Goal: Task Accomplishment & Management: Manage account settings

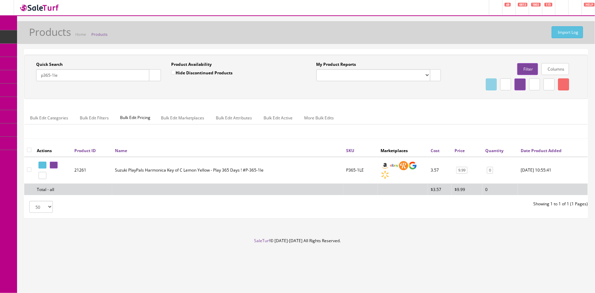
click at [116, 70] on input "p365-1le" at bounding box center [92, 75] width 113 height 12
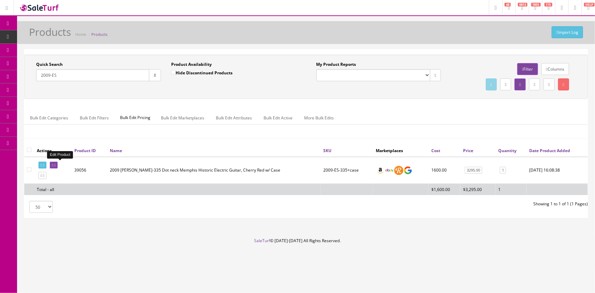
type input "2009-ES"
click at [58, 166] on link at bounding box center [54, 165] width 8 height 7
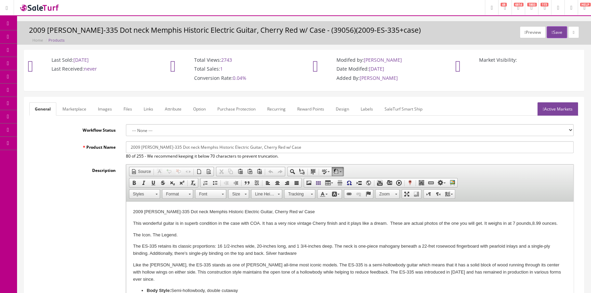
click at [104, 107] on link "Images" at bounding box center [104, 108] width 25 height 13
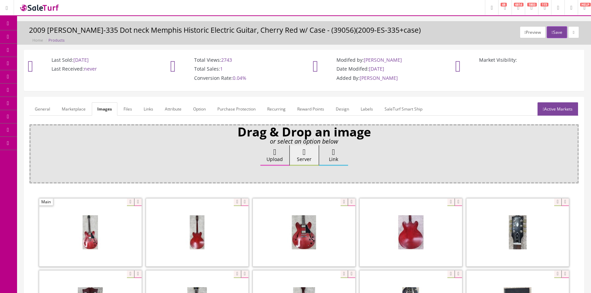
click at [35, 107] on link "General" at bounding box center [42, 108] width 26 height 13
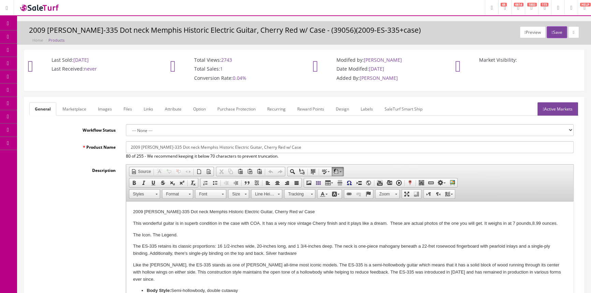
click at [124, 109] on link "Files" at bounding box center [127, 108] width 19 height 13
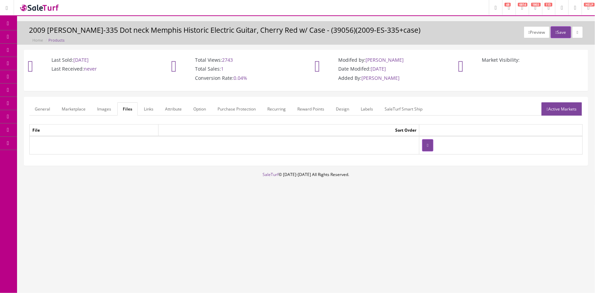
click at [99, 29] on h3 "2009 Gibson ES-335 Dot neck Memphis Historic Electric Guitar, Cherry Red w/ Cas…" at bounding box center [306, 30] width 554 height 8
drag, startPoint x: 98, startPoint y: 31, endPoint x: 130, endPoint y: 33, distance: 31.4
click at [130, 33] on h3 "2009 Gibson ES-335 Dot neck Memphis Historic Electric Guitar, Cherry Red w/ Cas…" at bounding box center [306, 30] width 554 height 8
copy h3 "Dot neck"
click at [45, 40] on link "Products" at bounding box center [53, 36] width 72 height 13
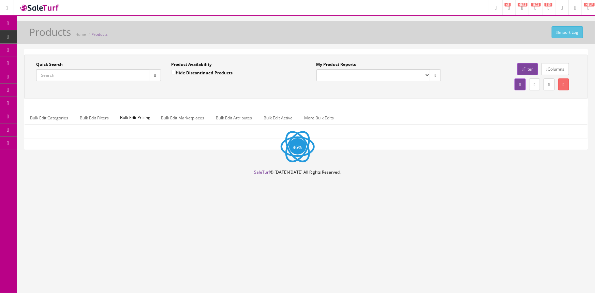
click at [115, 72] on input "Quick Search" at bounding box center [92, 75] width 113 height 12
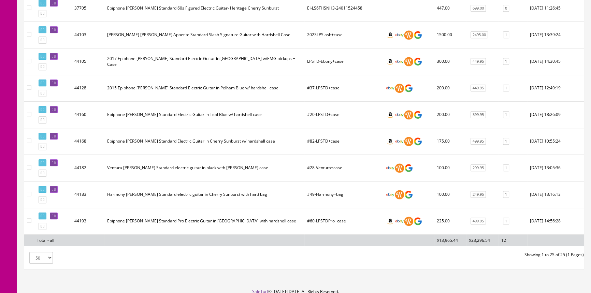
scroll to position [617, 0]
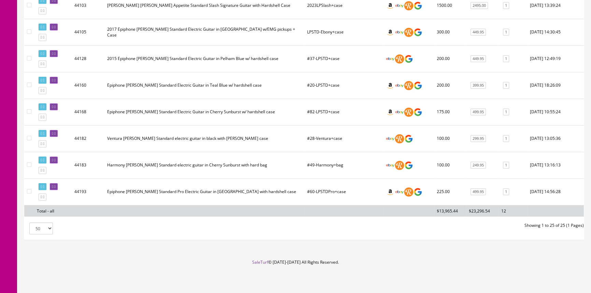
type input "les paul standard"
click at [321, 146] on td "#28-Ventura+case" at bounding box center [343, 138] width 78 height 27
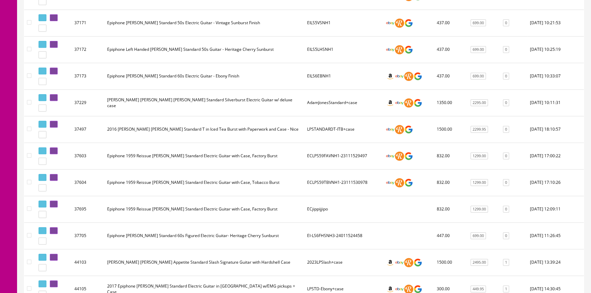
scroll to position [245, 0]
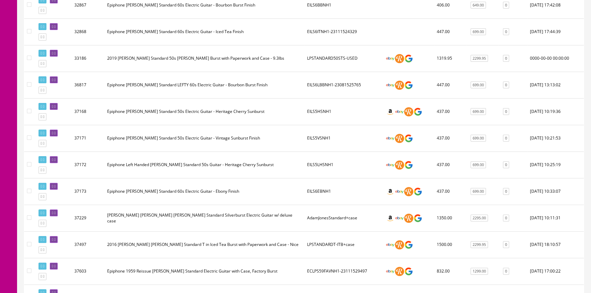
click at [278, 166] on td "Epiphone Left Handed Les Paul Standard 50s Guitar - Heritage Cherry Sunburst" at bounding box center [204, 164] width 200 height 27
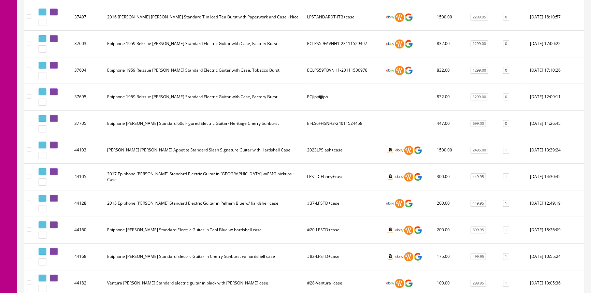
scroll to position [23, 0]
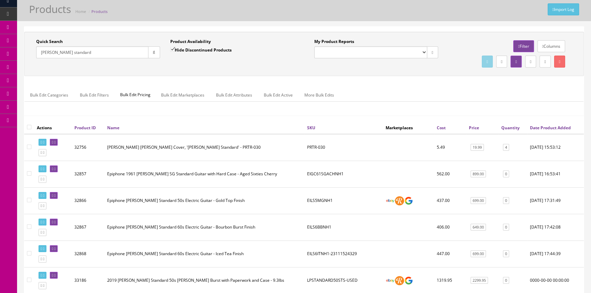
click at [363, 214] on td "EILS6BBNH1" at bounding box center [343, 227] width 78 height 27
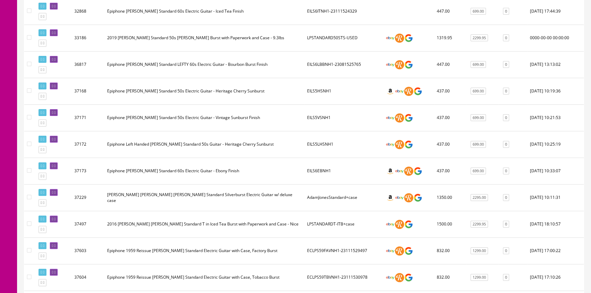
scroll to position [271, 0]
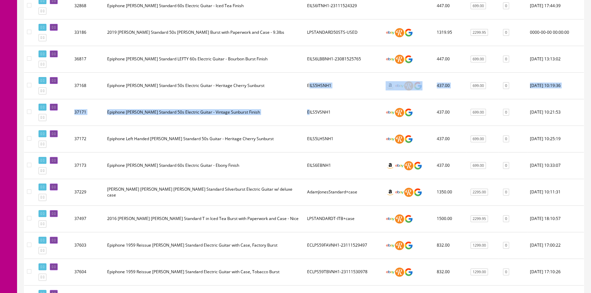
click at [306, 97] on tbody "32756 Gibson Truss Rod Cover, 'Les Paul Standard' - PRTR-030 PRTR-030 5.49 19.9…" at bounding box center [303, 218] width 559 height 665
click at [306, 99] on td "EILS5VSNH1" at bounding box center [343, 112] width 78 height 27
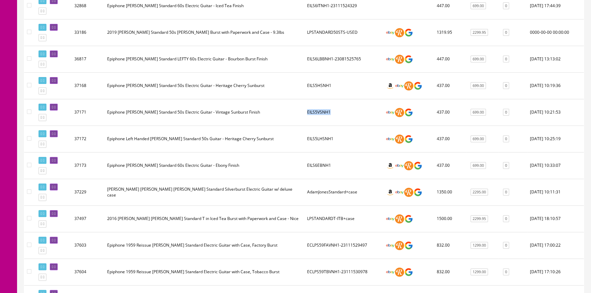
click at [306, 99] on td "EILS5VSNH1" at bounding box center [343, 112] width 78 height 27
click at [310, 94] on td "EILS5HSNH1" at bounding box center [343, 85] width 78 height 27
click at [300, 100] on div at bounding box center [301, 218] width 3 height 691
click at [300, 101] on div at bounding box center [301, 218] width 3 height 691
click at [313, 92] on td "EILS5HSNH1" at bounding box center [343, 85] width 78 height 27
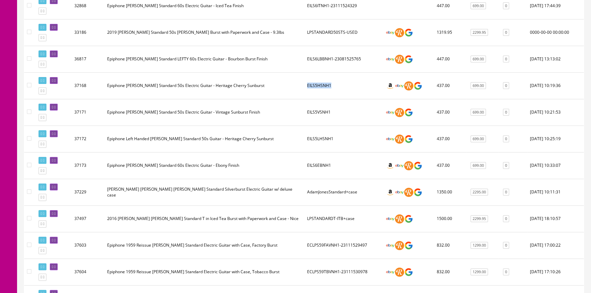
click at [313, 92] on td "EILS5HSNH1" at bounding box center [343, 85] width 78 height 27
click at [317, 91] on td "EILS5HSNH1" at bounding box center [343, 85] width 78 height 27
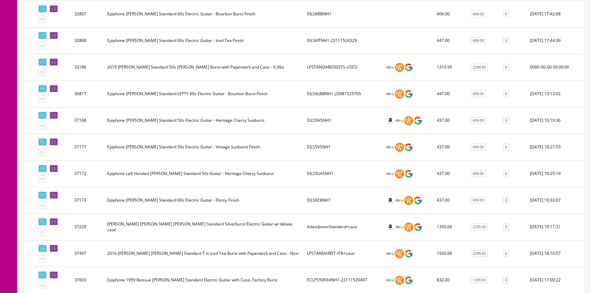
scroll to position [234, 0]
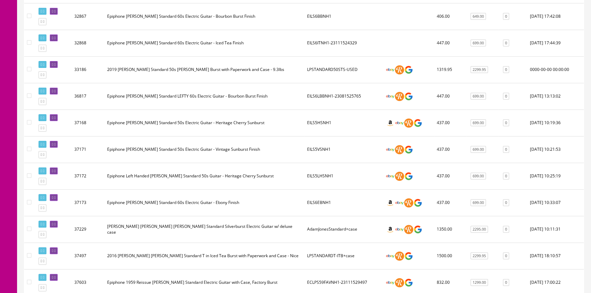
click at [287, 67] on td "2019 Gibson Standard 50s Les Paul Tobacco Burst with Paperwork and Case - 9.3lbs" at bounding box center [204, 69] width 200 height 27
click at [288, 66] on td "2019 Gibson Standard 50s Les Paul Tobacco Burst with Paperwork and Case - 9.3lbs" at bounding box center [204, 69] width 200 height 27
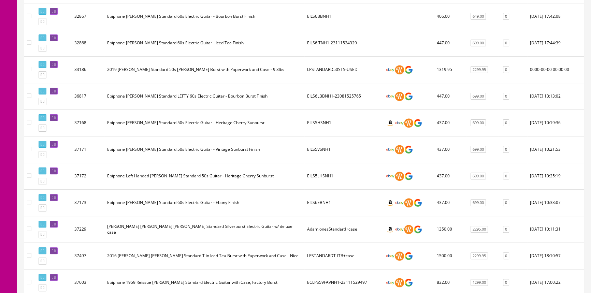
click at [288, 66] on td "2019 Gibson Standard 50s Les Paul Tobacco Burst with Paperwork and Case - 9.3lbs" at bounding box center [204, 69] width 200 height 27
click at [292, 70] on td "2019 Gibson Standard 50s Les Paul Tobacco Burst with Paperwork and Case - 9.3lbs" at bounding box center [204, 69] width 200 height 27
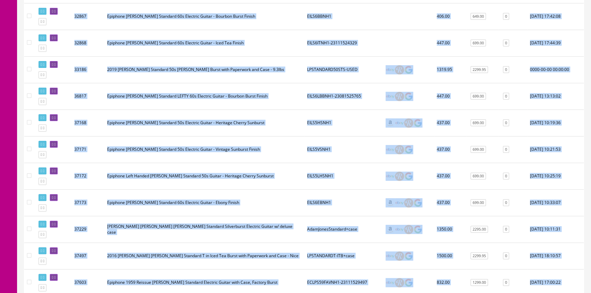
click at [289, 69] on td "2019 Gibson Standard 50s Les Paul Tobacco Burst with Paperwork and Case - 9.3lbs" at bounding box center [204, 69] width 200 height 27
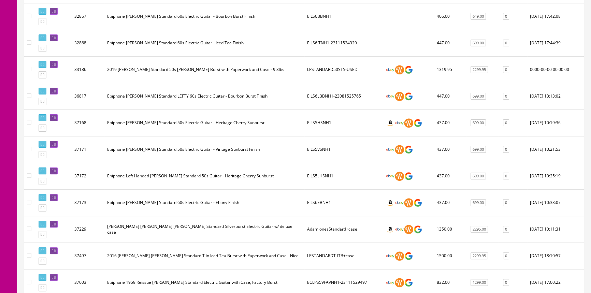
click at [244, 69] on td "2019 Gibson Standard 50s Les Paul Tobacco Burst with Paperwork and Case - 9.3lbs" at bounding box center [204, 69] width 200 height 27
click at [245, 69] on td "2019 Gibson Standard 50s Les Paul Tobacco Burst with Paperwork and Case - 9.3lbs" at bounding box center [204, 69] width 200 height 27
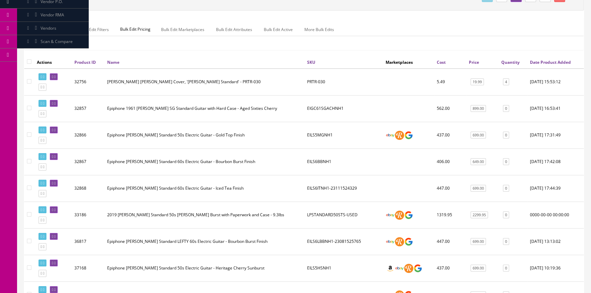
scroll to position [0, 0]
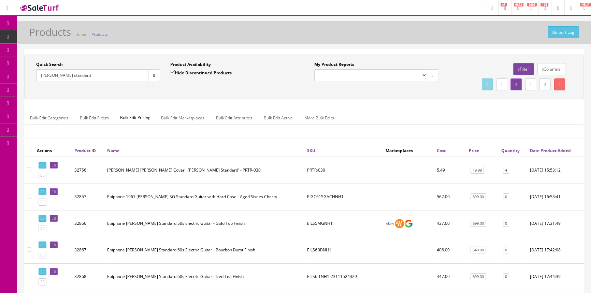
click at [249, 90] on div "Quick Search les paul standard Date From Product Availability Hide Discontinued…" at bounding box center [304, 76] width 556 height 31
drag, startPoint x: 249, startPoint y: 90, endPoint x: 253, endPoint y: 89, distance: 3.9
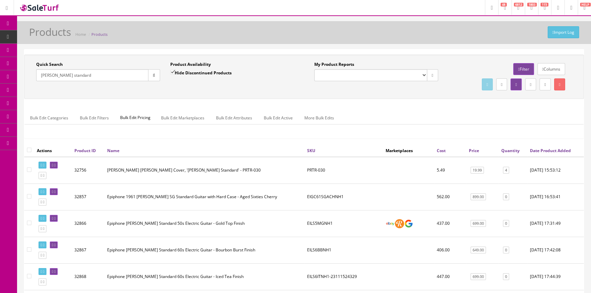
click at [249, 89] on div "Quick Search les paul standard Date From Product Availability Hide Discontinued…" at bounding box center [304, 76] width 556 height 31
click at [253, 89] on div "Quick Search les paul standard Date From Product Availability Hide Discontinued…" at bounding box center [304, 76] width 556 height 31
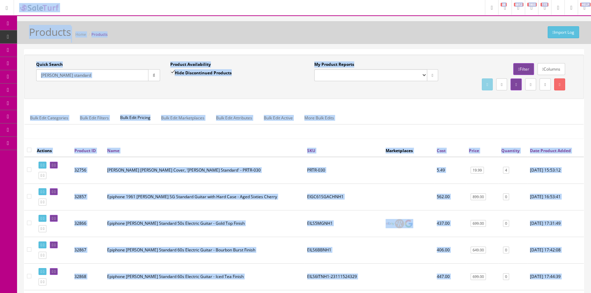
click at [252, 36] on div "Import Log Products Home Products" at bounding box center [303, 34] width 563 height 16
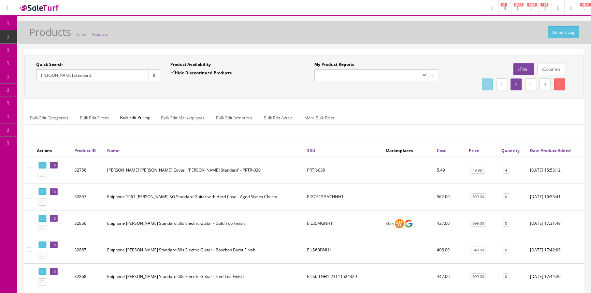
click at [252, 36] on div "Import Log Products Home Products" at bounding box center [303, 34] width 563 height 16
click at [252, 35] on div "Import Log Products Home Products" at bounding box center [303, 34] width 563 height 16
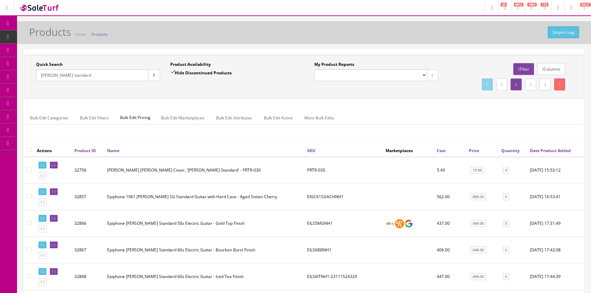
click at [252, 35] on div "Import Log Products Home Products" at bounding box center [303, 34] width 563 height 16
click at [505, 31] on div "Import Log Products Home Products" at bounding box center [303, 34] width 563 height 16
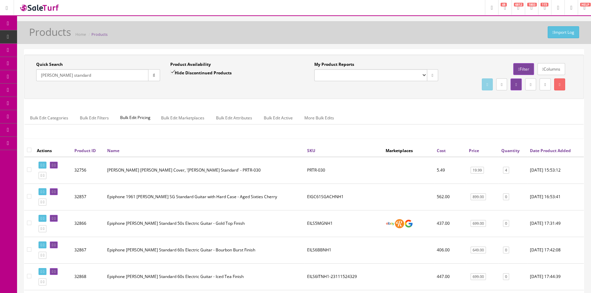
click at [505, 31] on div "Import Log Products Home Products" at bounding box center [303, 34] width 563 height 16
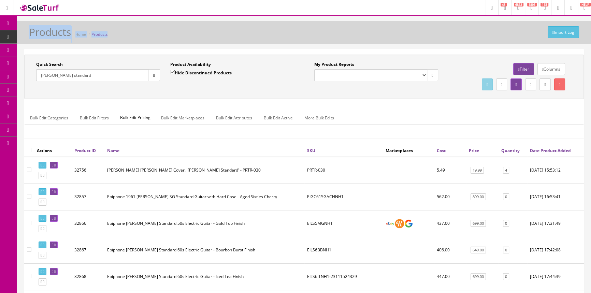
click at [505, 31] on div "Import Log Products Home Products" at bounding box center [303, 34] width 563 height 16
click at [505, 29] on div "Import Log Products Home Products" at bounding box center [303, 34] width 563 height 16
click at [505, 28] on div "Import Log Products Home Products" at bounding box center [303, 34] width 563 height 16
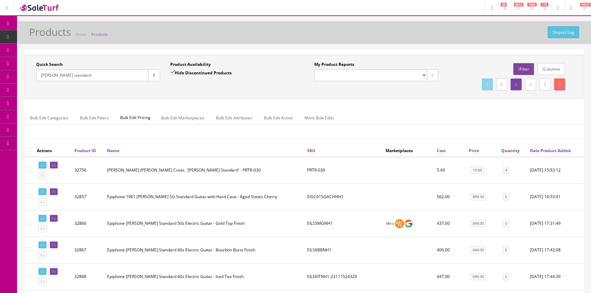
click at [393, 34] on div "Import Log Products Home Products" at bounding box center [303, 34] width 563 height 16
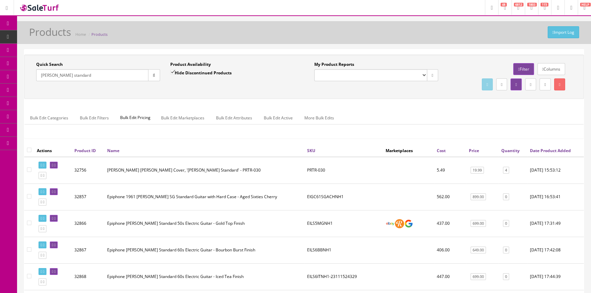
click at [393, 34] on div "Import Log Products Home Products" at bounding box center [303, 34] width 563 height 16
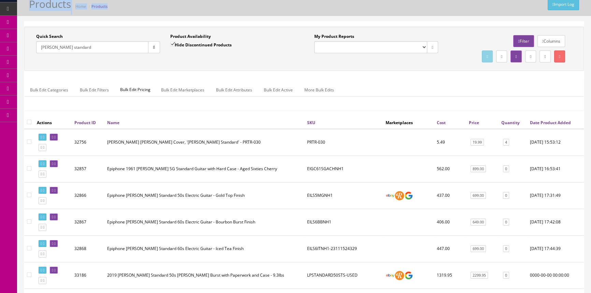
scroll to position [37, 0]
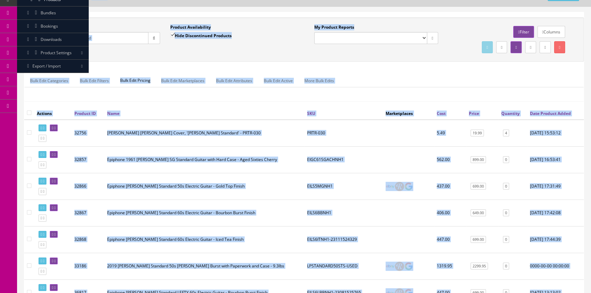
click at [395, 24] on div "My Product Reports Products with Images" at bounding box center [376, 34] width 124 height 20
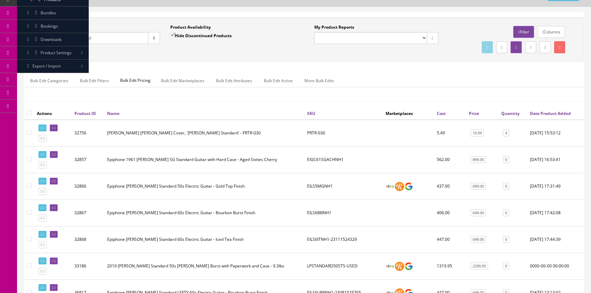
click at [395, 24] on div "My Product Reports Products with Images" at bounding box center [376, 34] width 124 height 20
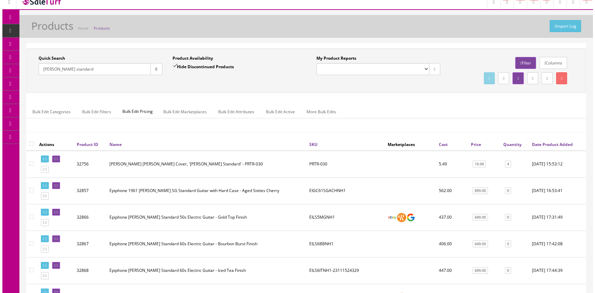
scroll to position [0, 0]
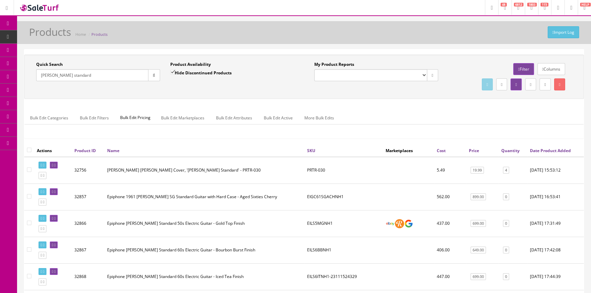
click at [478, 44] on div "Import Log Products Home Products" at bounding box center [304, 32] width 574 height 23
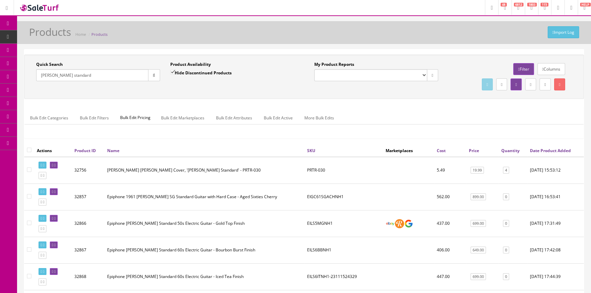
click at [478, 44] on div "Import Log Products Home Products" at bounding box center [304, 32] width 574 height 23
drag, startPoint x: 477, startPoint y: 43, endPoint x: 3, endPoint y: 85, distance: 475.6
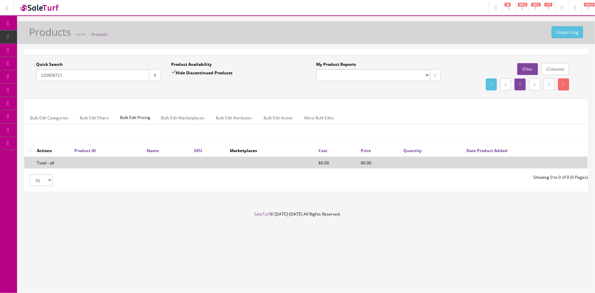
type input "220808721"
click at [172, 72] on input "Hide Discontinued Products" at bounding box center [173, 72] width 4 height 4
checkbox input "false"
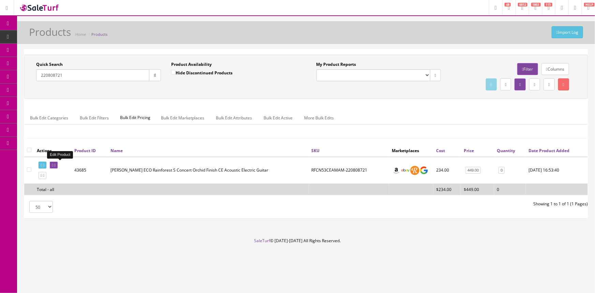
click at [53, 163] on icon at bounding box center [52, 165] width 1 height 4
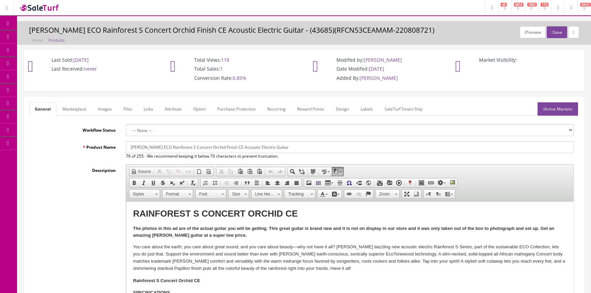
click at [34, 32] on link "Products" at bounding box center [53, 36] width 72 height 13
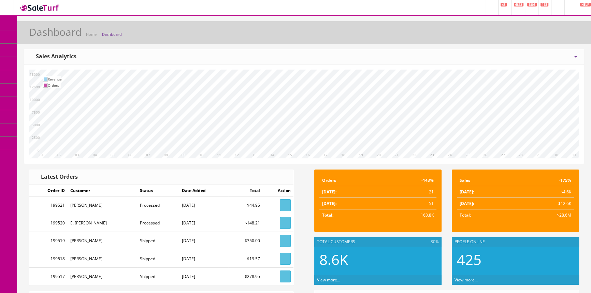
click at [53, 31] on link "Products" at bounding box center [53, 36] width 72 height 13
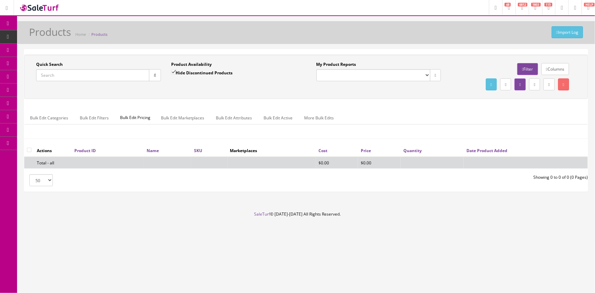
click at [75, 73] on input "Quick Search" at bounding box center [92, 75] width 113 height 12
paste input "Dot neck"
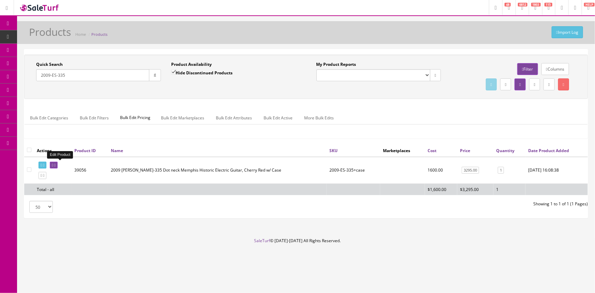
type input "2009-ES-335"
click at [58, 162] on link at bounding box center [54, 165] width 8 height 7
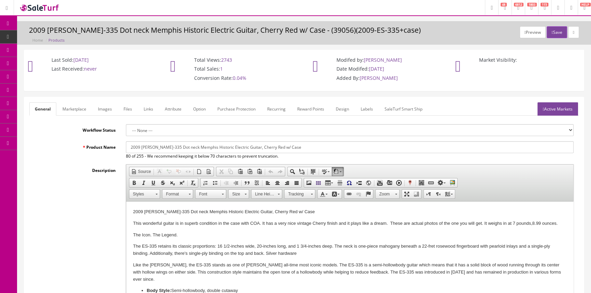
click at [113, 109] on link "Images" at bounding box center [104, 108] width 25 height 13
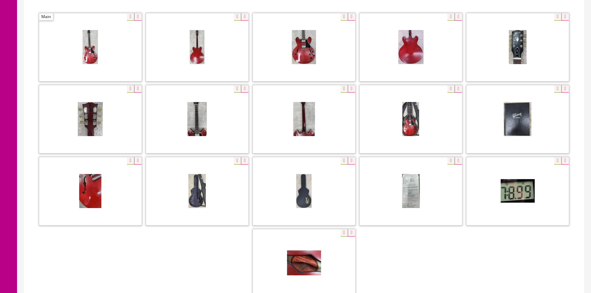
scroll to position [186, 0]
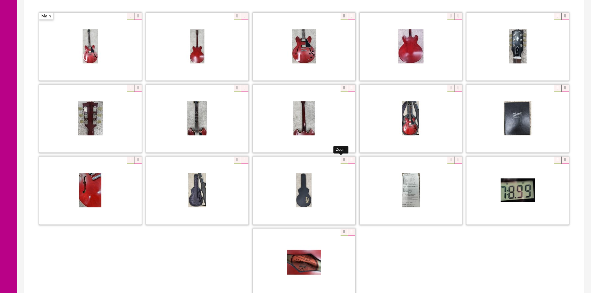
click at [340, 160] on div at bounding box center [304, 190] width 102 height 68
click at [448, 159] on div at bounding box center [410, 190] width 102 height 68
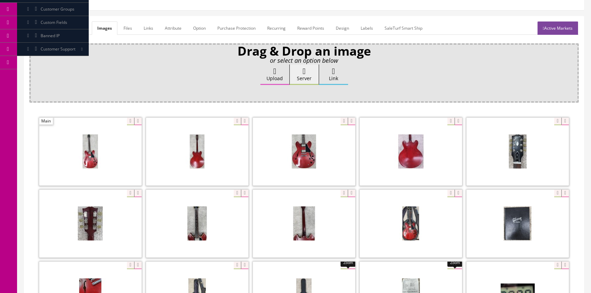
scroll to position [0, 0]
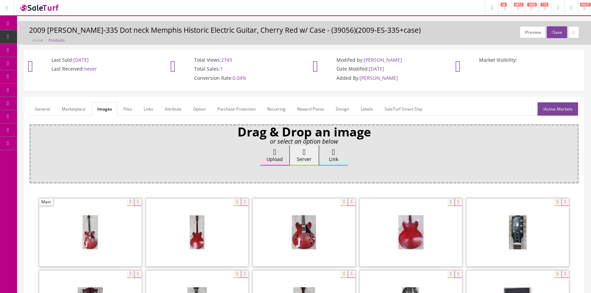
click at [67, 37] on link "Products" at bounding box center [53, 36] width 72 height 13
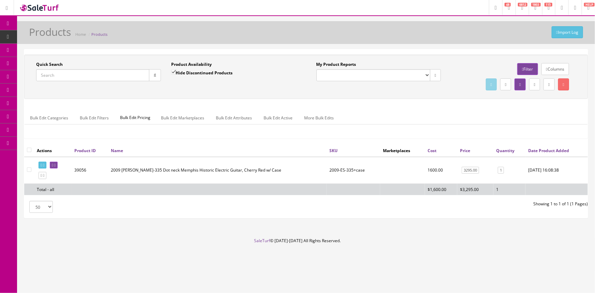
click at [99, 74] on input "Quick Search" at bounding box center [92, 75] width 113 height 12
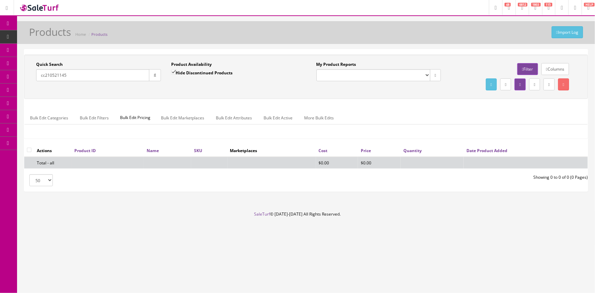
type input "cc210521145"
click at [174, 72] on input "Hide Discontinued Products" at bounding box center [173, 72] width 4 height 4
checkbox input "false"
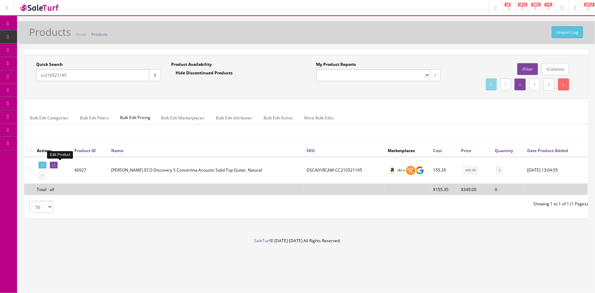
click at [53, 163] on icon at bounding box center [52, 165] width 1 height 4
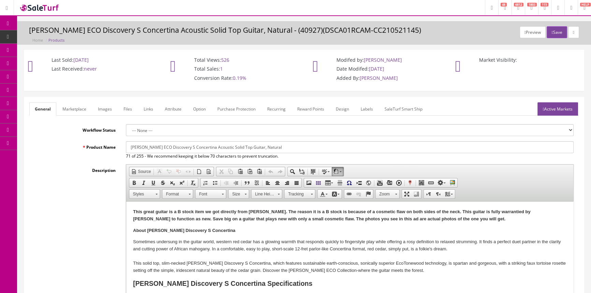
click at [12, 20] on link "Dashboard" at bounding box center [8, 23] width 17 height 13
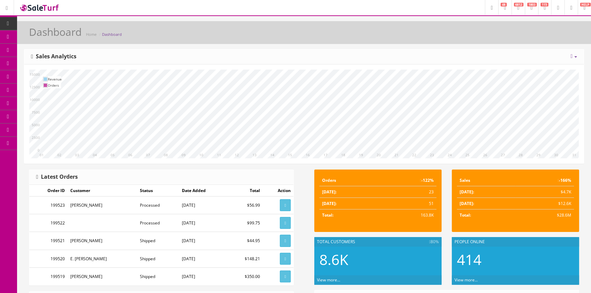
click at [47, 35] on span "Products" at bounding box center [49, 37] width 17 height 6
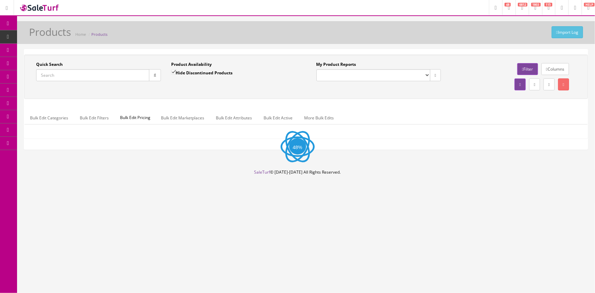
click at [77, 72] on input "Quick Search" at bounding box center [92, 75] width 113 height 12
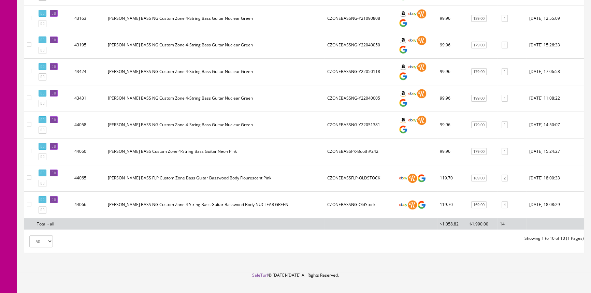
scroll to position [216, 0]
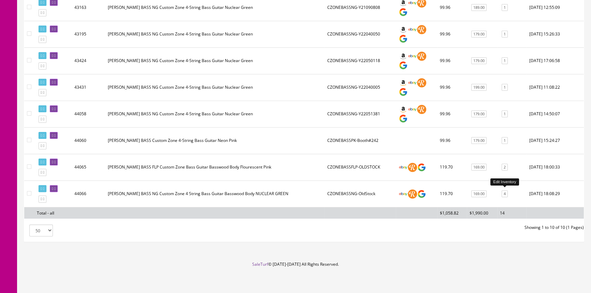
type input "czonebass"
click at [504, 192] on link "4" at bounding box center [504, 193] width 6 height 7
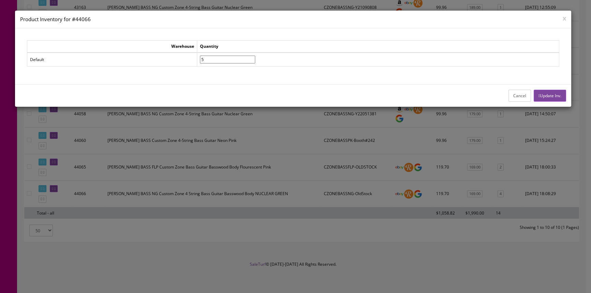
click at [255, 57] on input"] "5" at bounding box center [227, 60] width 55 height 8
click at [255, 57] on input"] "6" at bounding box center [227, 60] width 55 height 8
type input"] "7"
click at [255, 57] on input"] "7" at bounding box center [227, 60] width 55 height 8
click at [548, 92] on button "Update Inv." at bounding box center [549, 96] width 32 height 12
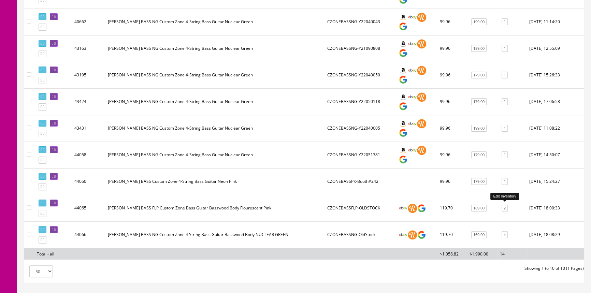
click at [505, 206] on link "2" at bounding box center [504, 208] width 6 height 7
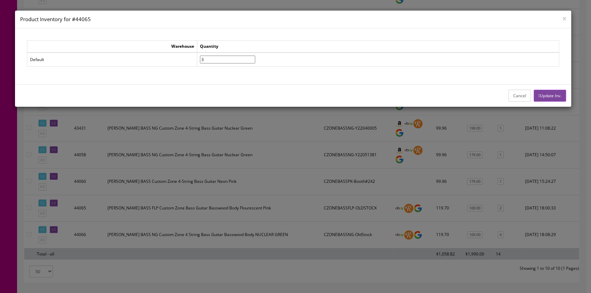
click at [255, 58] on input"] "3" at bounding box center [227, 60] width 55 height 8
type input"] "4"
click at [255, 58] on input"] "4" at bounding box center [227, 60] width 55 height 8
click at [540, 98] on button "Update Inv." at bounding box center [549, 96] width 32 height 12
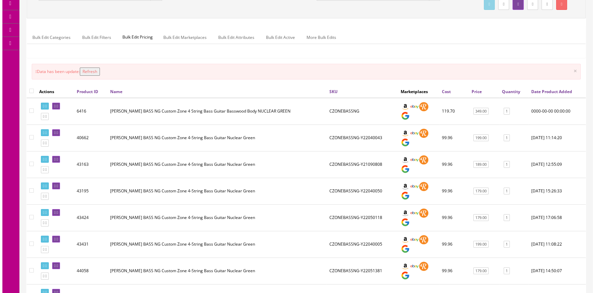
scroll to position [0, 0]
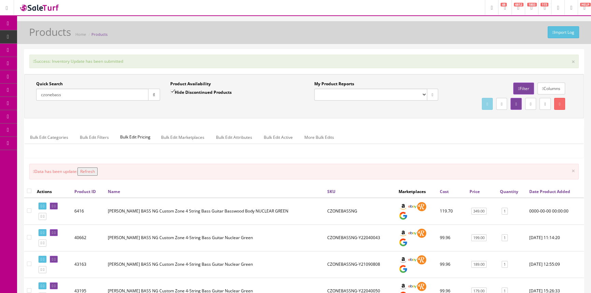
click at [91, 172] on button "Refresh" at bounding box center [87, 171] width 20 height 8
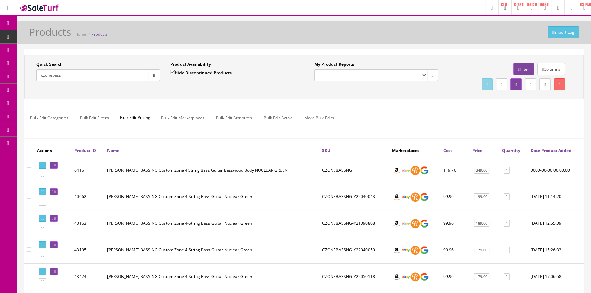
drag, startPoint x: 83, startPoint y: 74, endPoint x: 10, endPoint y: 70, distance: 72.7
click at [7, 75] on div "Research Trends Trending on Ebay Google Trends Amazon Insights (Login Before Cl…" at bounding box center [295, 255] width 591 height 511
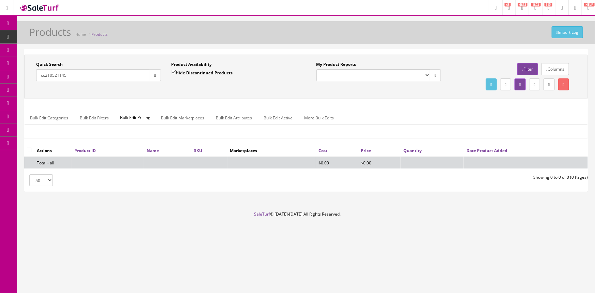
type input "cc210521145"
click at [173, 71] on input "Hide Discontinued Products" at bounding box center [173, 72] width 4 height 4
checkbox input "false"
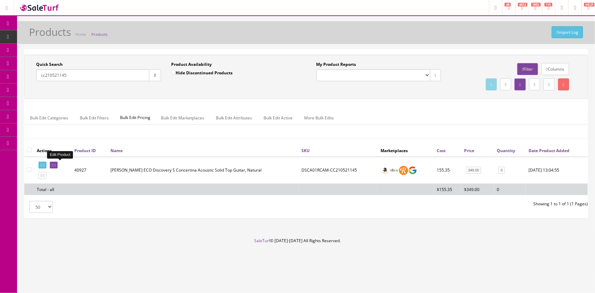
click at [56, 165] on link at bounding box center [54, 165] width 8 height 7
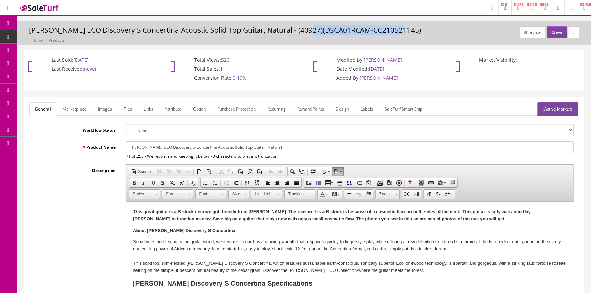
drag, startPoint x: 305, startPoint y: 31, endPoint x: 397, endPoint y: 33, distance: 92.4
click at [397, 33] on h3 "Breedlove ECO Discovery S Concertina Acoustic Solid Top Guitar, Natural - (4092…" at bounding box center [304, 30] width 550 height 8
copy h3 "DSCA01RCAM-CC210521145"
click at [104, 106] on link "Images" at bounding box center [104, 108] width 25 height 13
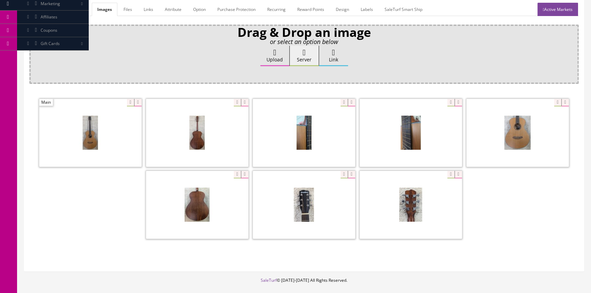
scroll to position [124, 0]
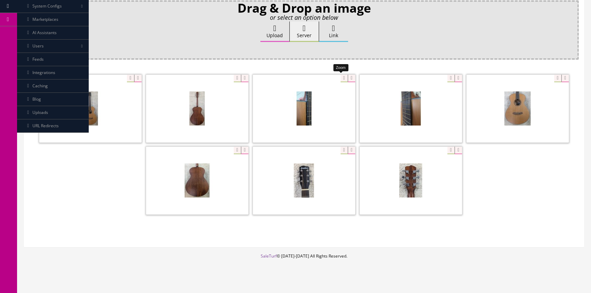
click at [338, 78] on div at bounding box center [304, 108] width 102 height 68
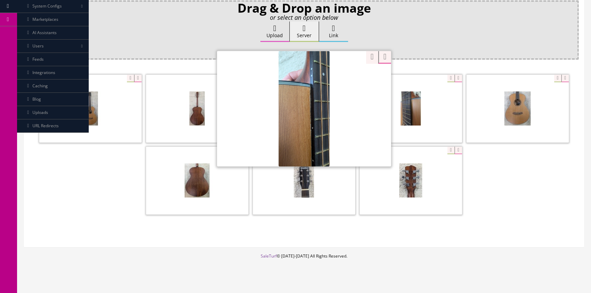
click at [365, 58] on div "Drag & Drop an image or select an option below Upload Server Link Ok WM Left To…" at bounding box center [303, 120] width 549 height 241
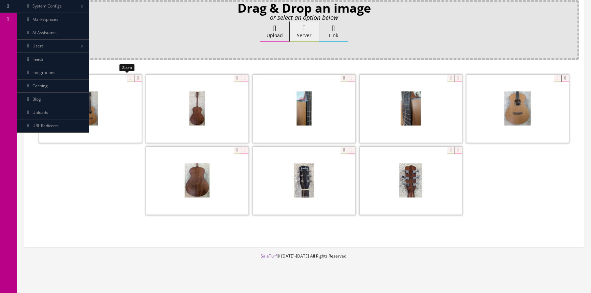
click at [126, 77] on div at bounding box center [90, 108] width 102 height 68
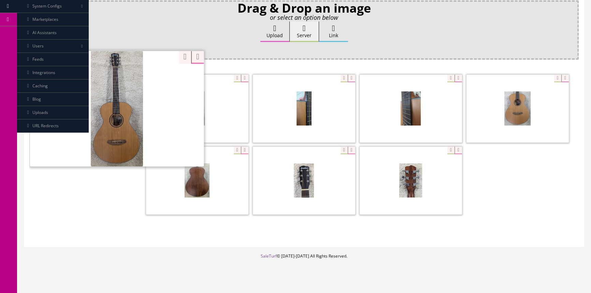
click at [179, 56] on div "Drag & Drop an image or select an option below Upload Server Link Ok WM Left To…" at bounding box center [303, 120] width 549 height 241
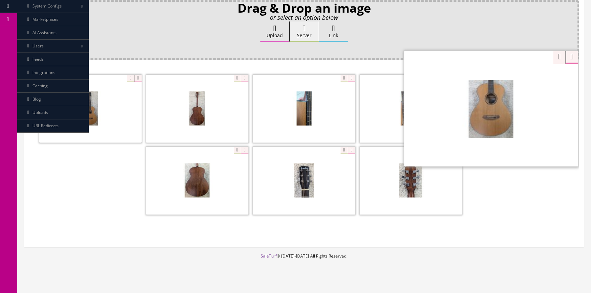
click at [552, 76] on div "Zoom" at bounding box center [491, 108] width 174 height 116
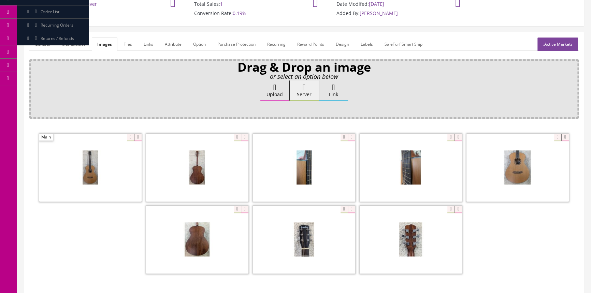
scroll to position [0, 0]
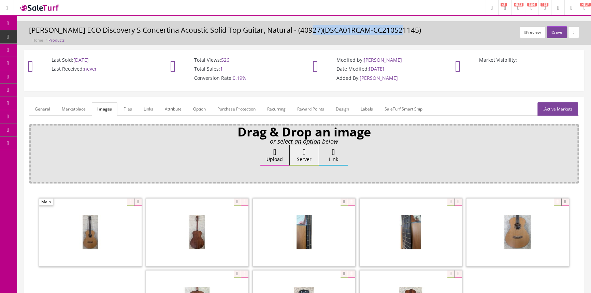
click at [43, 107] on link "General" at bounding box center [42, 108] width 26 height 13
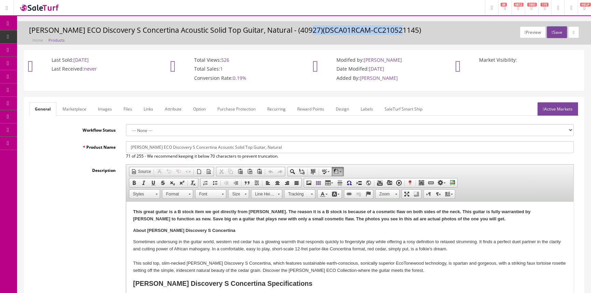
click at [60, 35] on span "Products" at bounding box center [52, 37] width 17 height 6
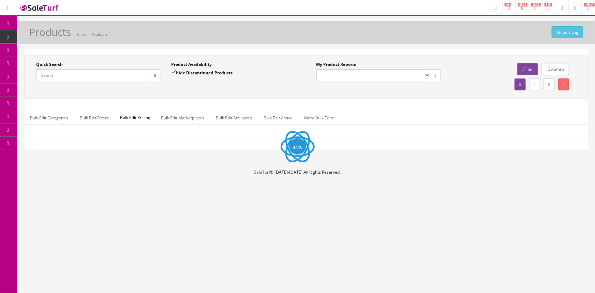
click at [100, 76] on input "Quick Search" at bounding box center [92, 75] width 113 height 12
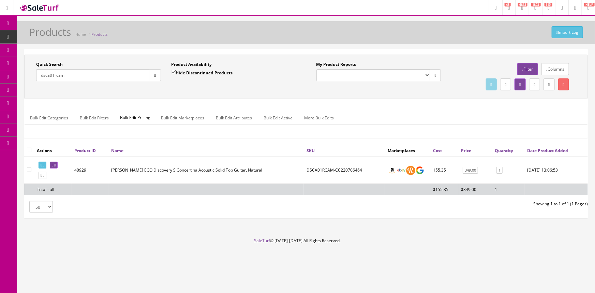
type input "dsca01rcam"
click at [173, 71] on input "Hide Discontinued Products" at bounding box center [173, 72] width 4 height 4
checkbox input "false"
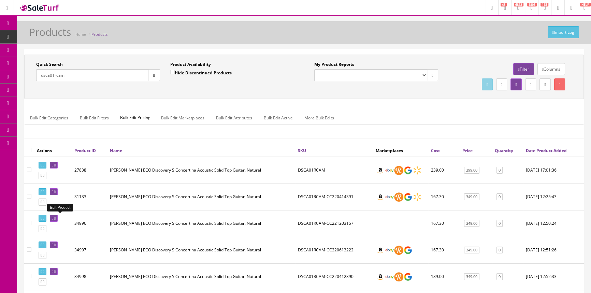
click at [53, 218] on icon at bounding box center [52, 219] width 1 height 4
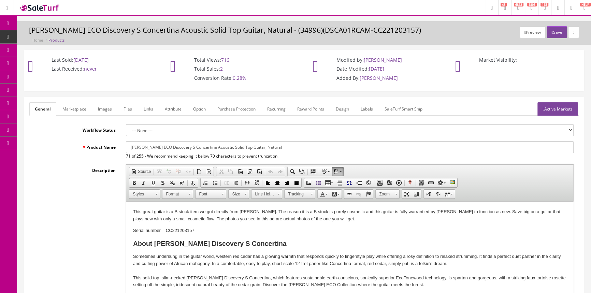
click at [566, 109] on link "Active Markets" at bounding box center [557, 108] width 41 height 13
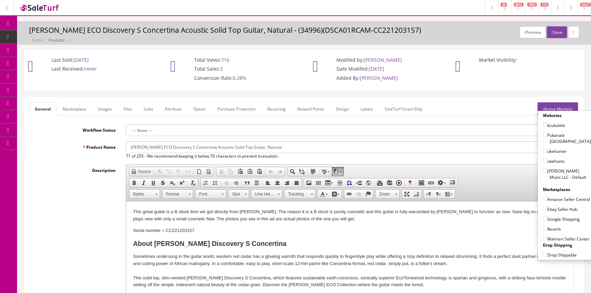
click at [543, 168] on input"] "[PERSON_NAME] Music LLC - Default" at bounding box center [545, 170] width 4 height 4
checkbox input"] "true"
click at [543, 196] on input"] "Amazon Seller Central" at bounding box center [545, 198] width 4 height 4
checkbox input"] "true"
click at [543, 208] on input"] "Ebay Seller Hub" at bounding box center [545, 208] width 4 height 4
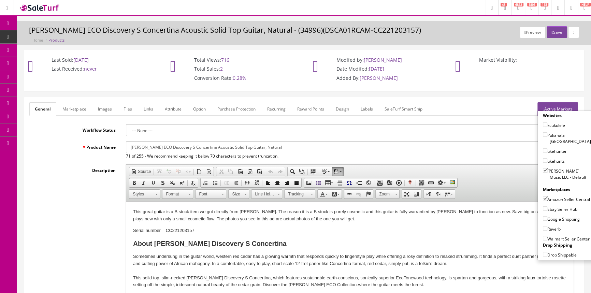
checkbox input"] "true"
click at [544, 229] on input"] "Reverb" at bounding box center [545, 228] width 4 height 4
checkbox input"] "true"
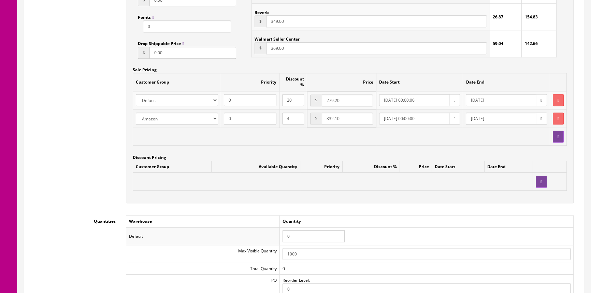
scroll to position [589, 0]
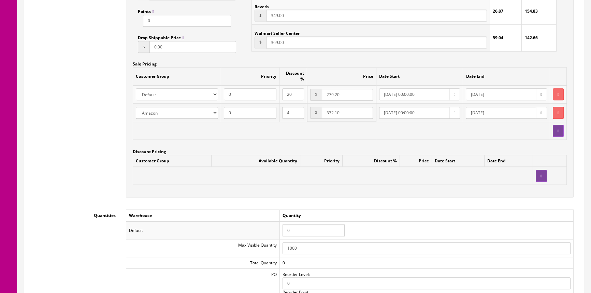
click at [296, 226] on input "0" at bounding box center [313, 230] width 62 height 12
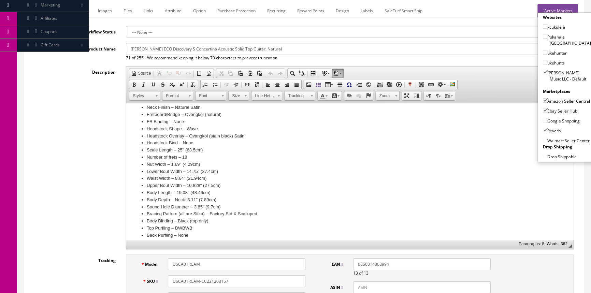
scroll to position [0, 0]
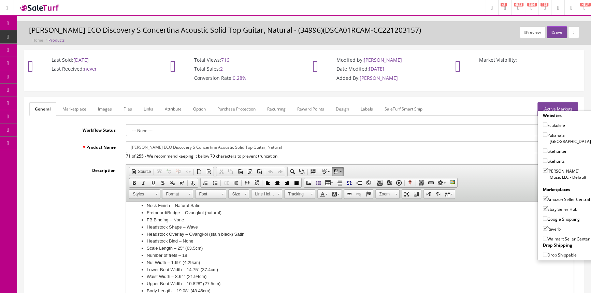
type input "1"
click at [101, 106] on link "Images" at bounding box center [104, 108] width 25 height 13
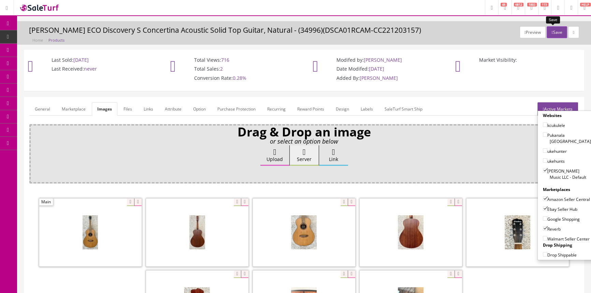
click at [554, 27] on button "Save" at bounding box center [556, 32] width 20 height 12
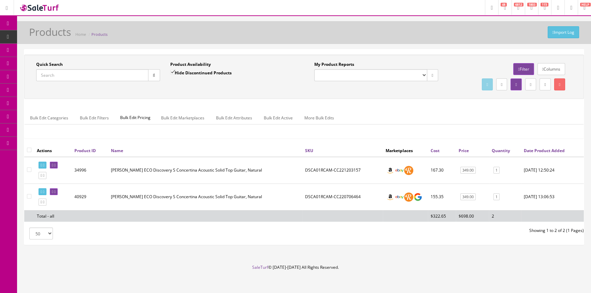
drag, startPoint x: 100, startPoint y: 73, endPoint x: 118, endPoint y: 77, distance: 17.9
click at [100, 73] on input "Quick Search" at bounding box center [92, 75] width 112 height 12
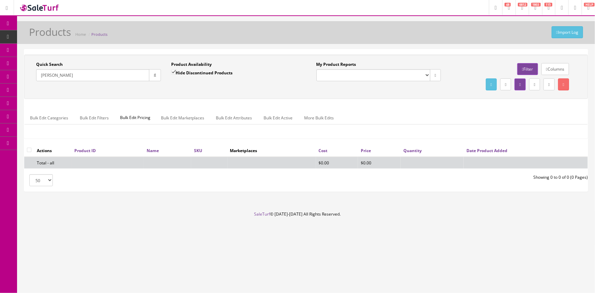
click at [113, 75] on input "[PERSON_NAME]" at bounding box center [92, 75] width 113 height 12
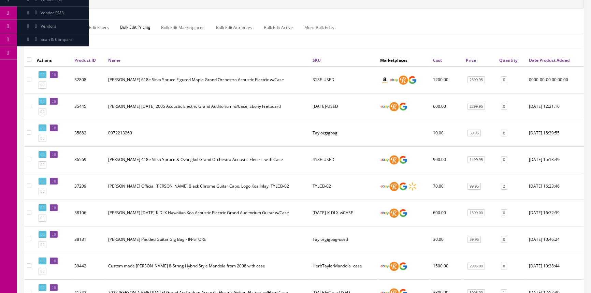
scroll to position [93, 0]
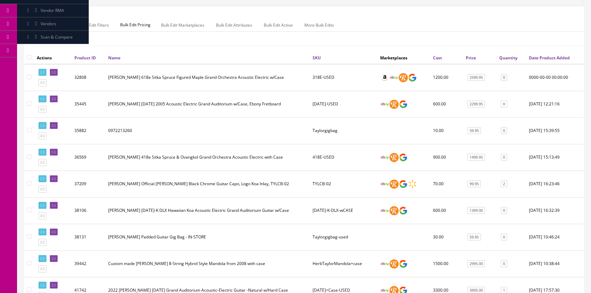
type input "[PERSON_NAME]"
click at [514, 56] on link "Quantity" at bounding box center [508, 58] width 18 height 6
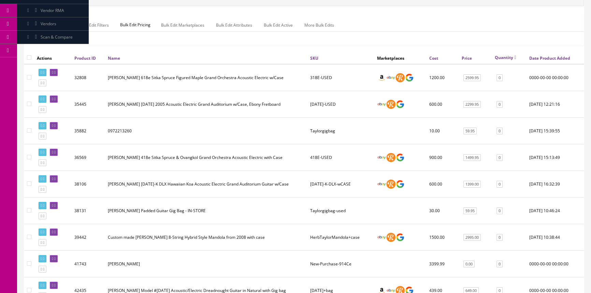
click at [514, 56] on link "Quantity" at bounding box center [505, 58] width 21 height 6
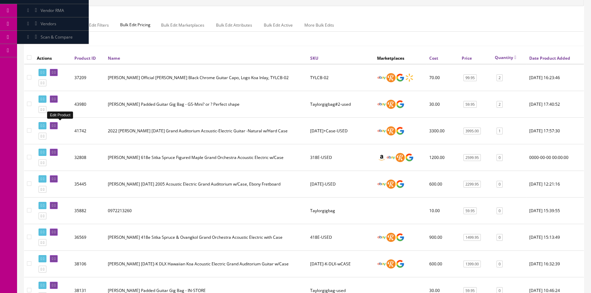
click at [53, 124] on icon at bounding box center [52, 126] width 1 height 4
